Goal: Navigation & Orientation: Find specific page/section

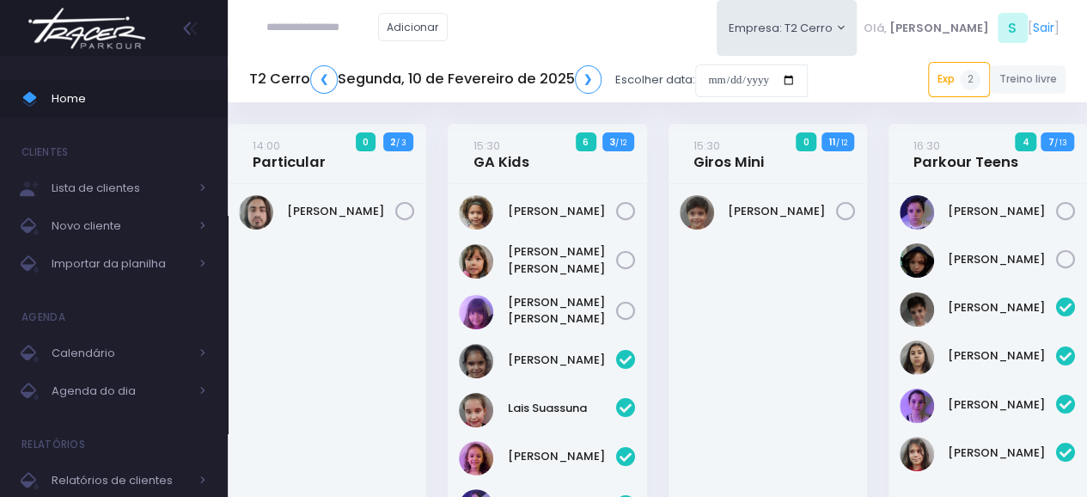
click at [107, 27] on img at bounding box center [86, 28] width 131 height 60
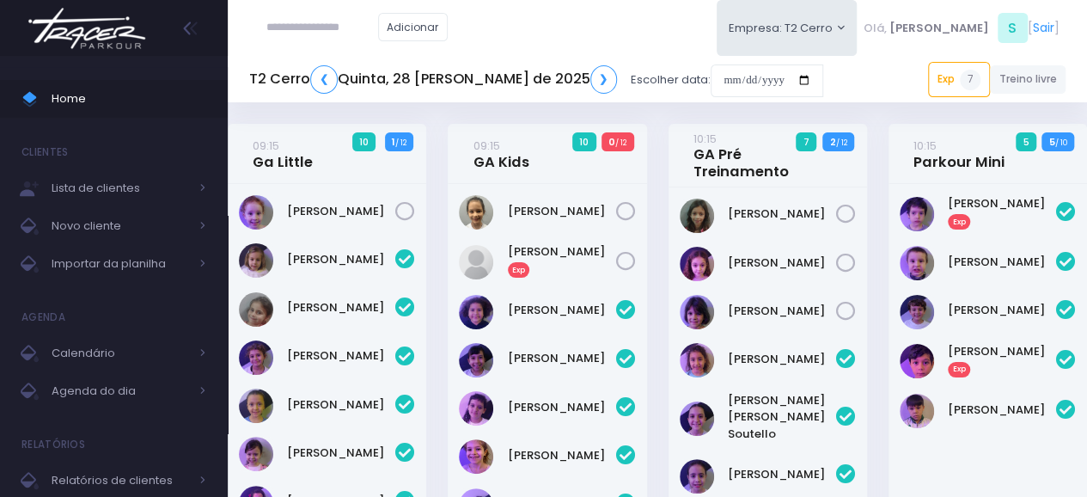
drag, startPoint x: 1095, startPoint y: 74, endPoint x: 1079, endPoint y: 49, distance: 29.3
click at [1079, 49] on html "Home Clientes Lista de clientes Novo cliente" at bounding box center [543, 248] width 1087 height 497
click at [1079, 49] on div "Adicionar Empresa: T2 Cerro T2 Cerro T3 Santana Olá, Sophia S [" at bounding box center [657, 28] width 859 height 56
